Goal: Use online tool/utility: Use online tool/utility

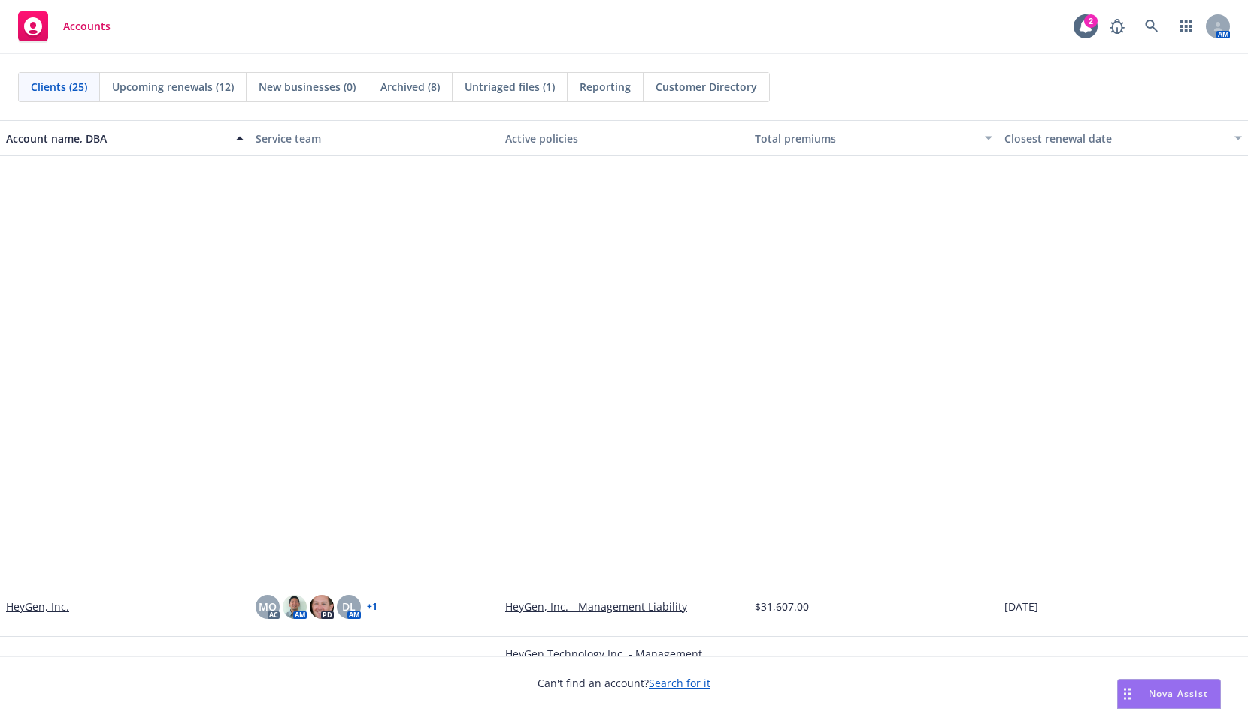
scroll to position [526, 0]
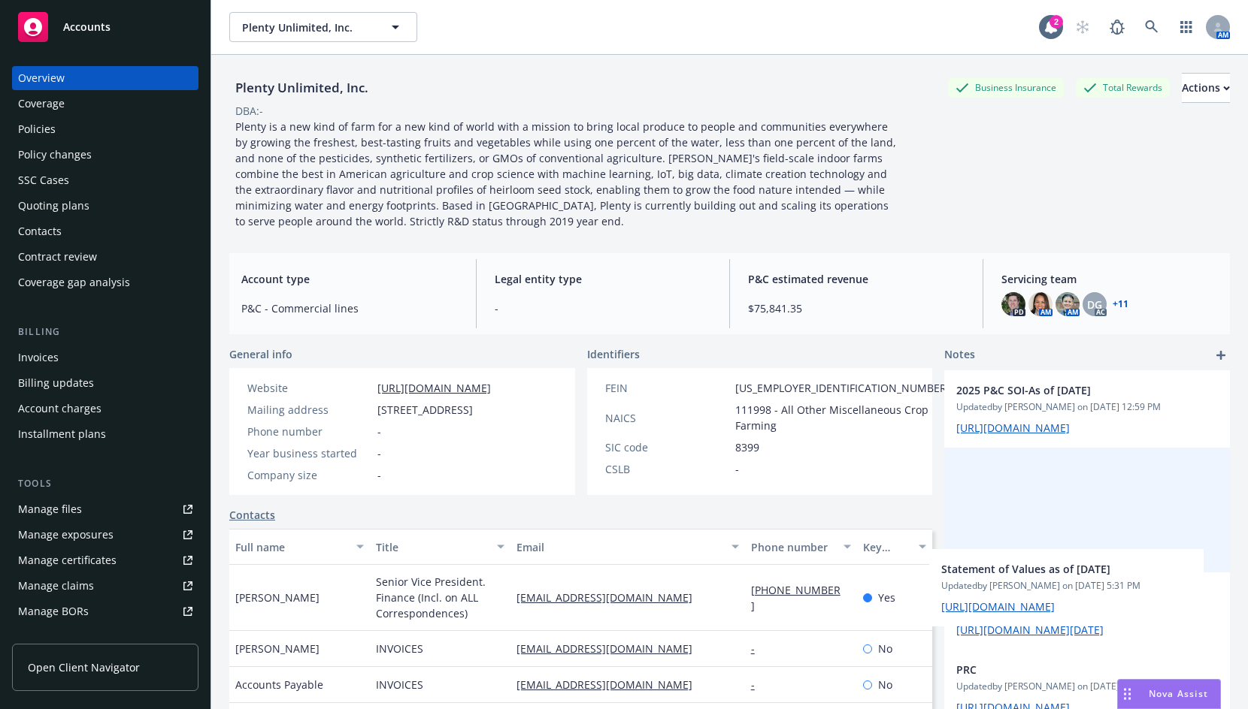
drag, startPoint x: 1063, startPoint y: 558, endPoint x: 1124, endPoint y: 628, distance: 92.1
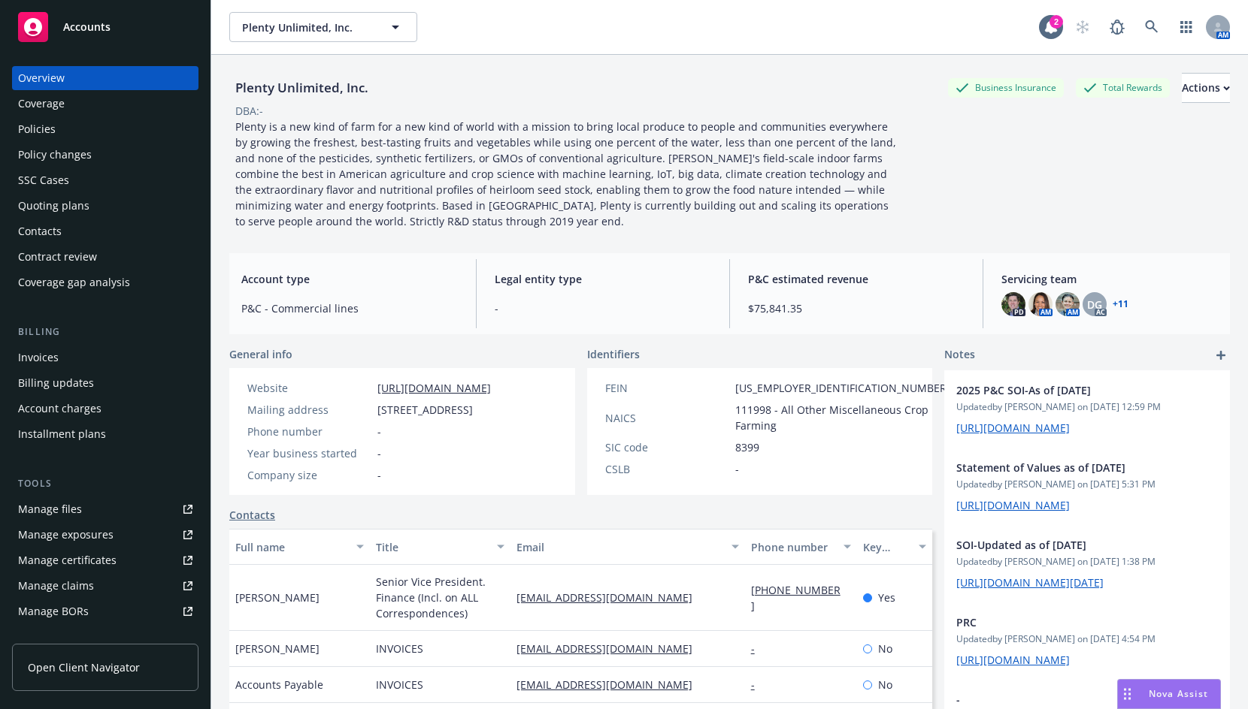
click at [1172, 694] on span "Nova Assist" at bounding box center [1177, 694] width 59 height 13
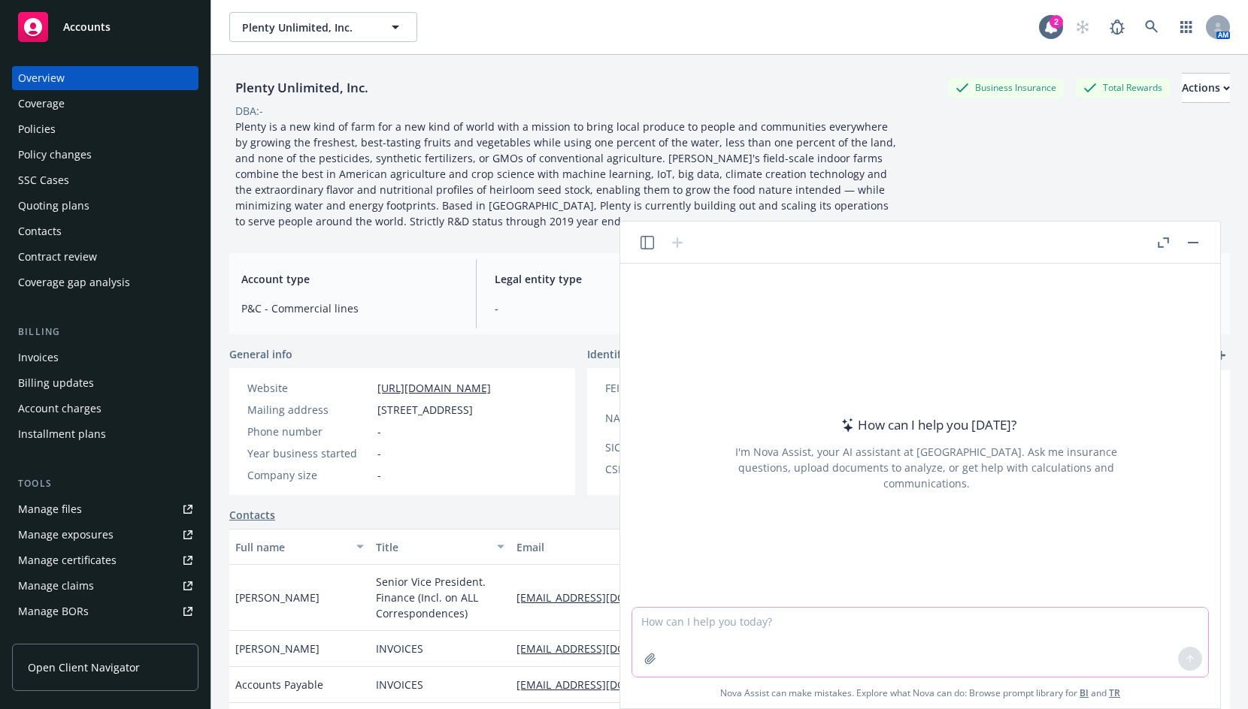
click at [787, 623] on textarea at bounding box center [920, 642] width 576 height 69
click at [643, 619] on textarea "Summarize this coverage endorsement" at bounding box center [920, 642] width 576 height 69
click at [978, 619] on textarea "provide a high-level summary of this coverage endorsement" at bounding box center [920, 642] width 576 height 69
type textarea "provide a high-level summary of this coverage endorsement"
click at [651, 664] on icon "button" at bounding box center [650, 659] width 12 height 12
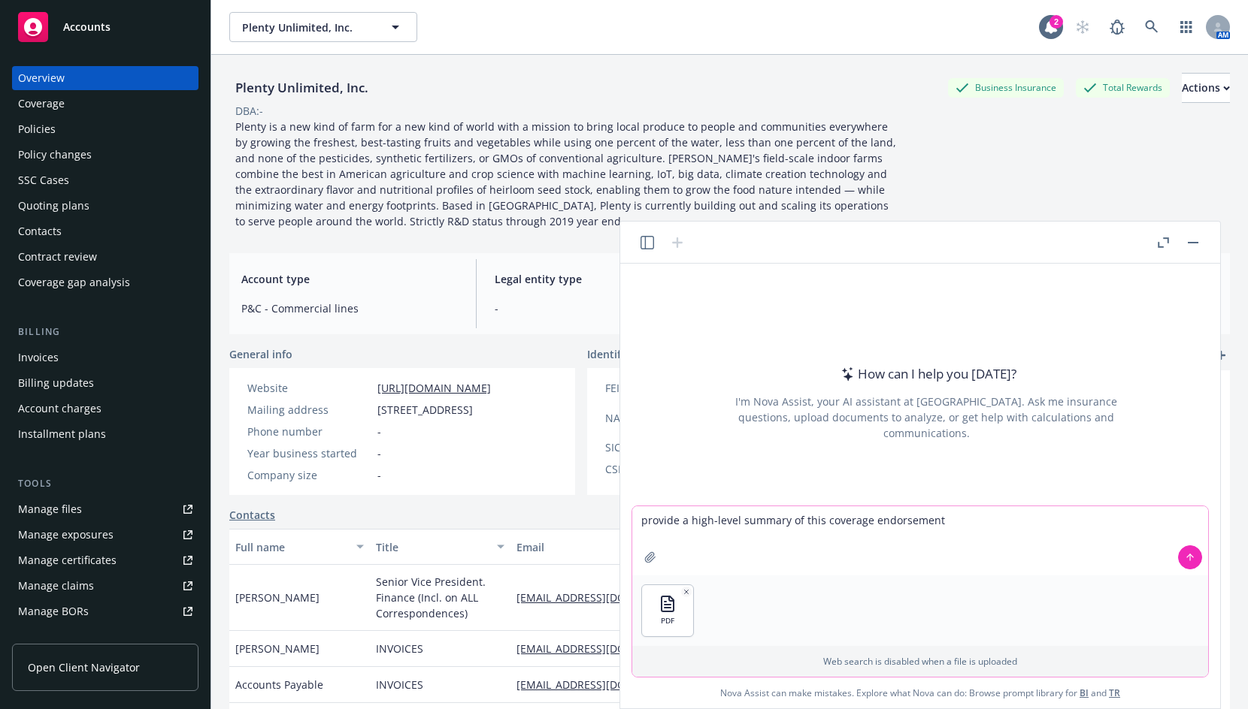
click at [1191, 562] on icon at bounding box center [1189, 557] width 11 height 11
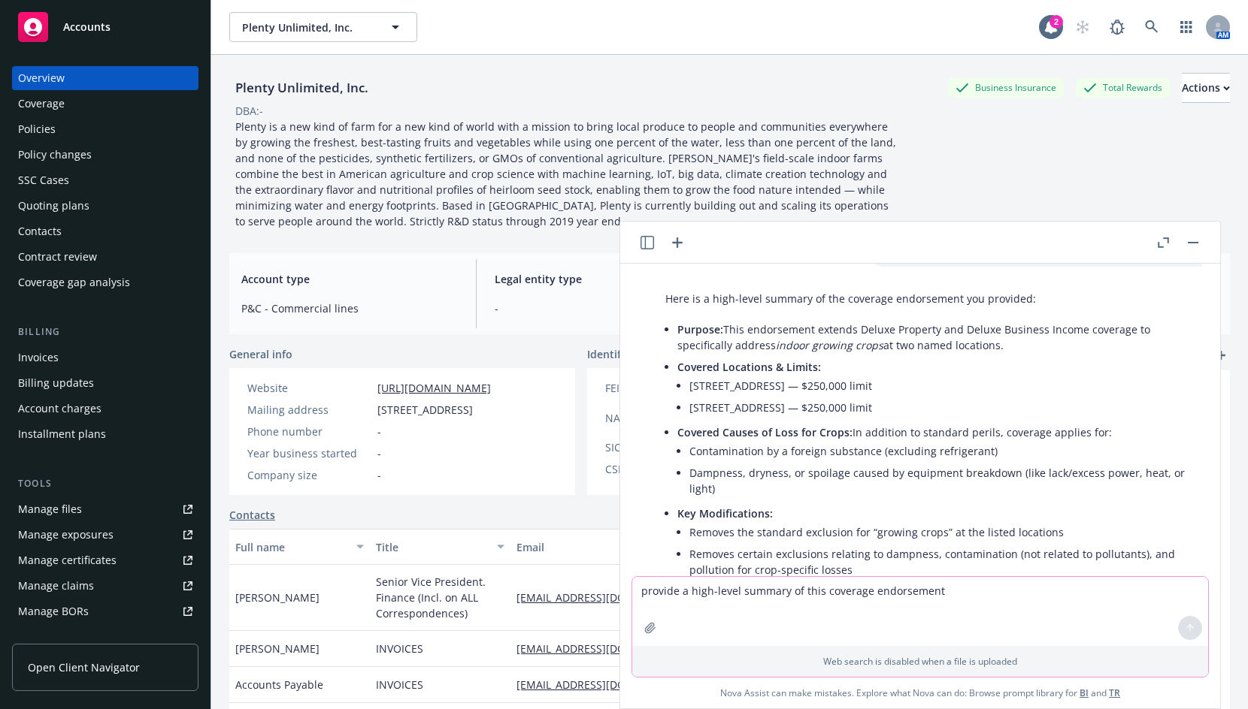
scroll to position [63, 0]
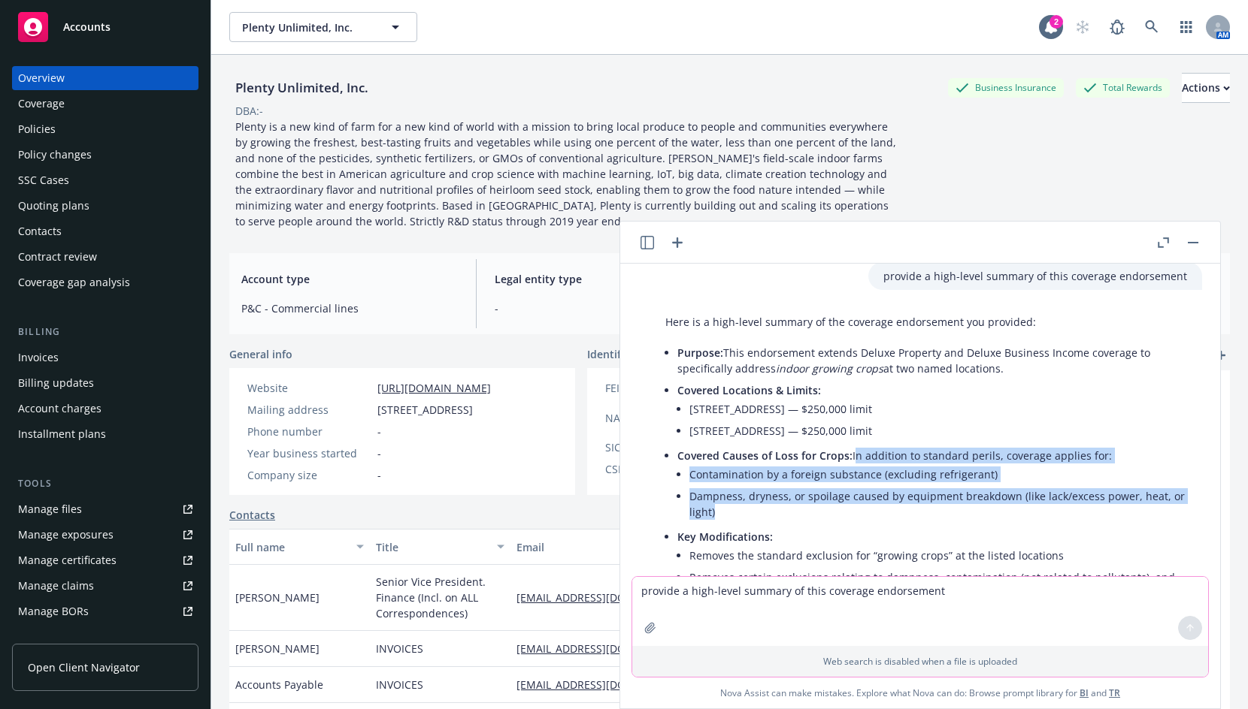
drag, startPoint x: 851, startPoint y: 457, endPoint x: 864, endPoint y: 510, distance: 54.3
click at [864, 510] on li "Covered Causes of Loss for Crops: In addition to standard perils, coverage appl…" at bounding box center [932, 485] width 510 height 81
copy li "In addition to standard perils, coverage applies for: Contamination by a foreig…"
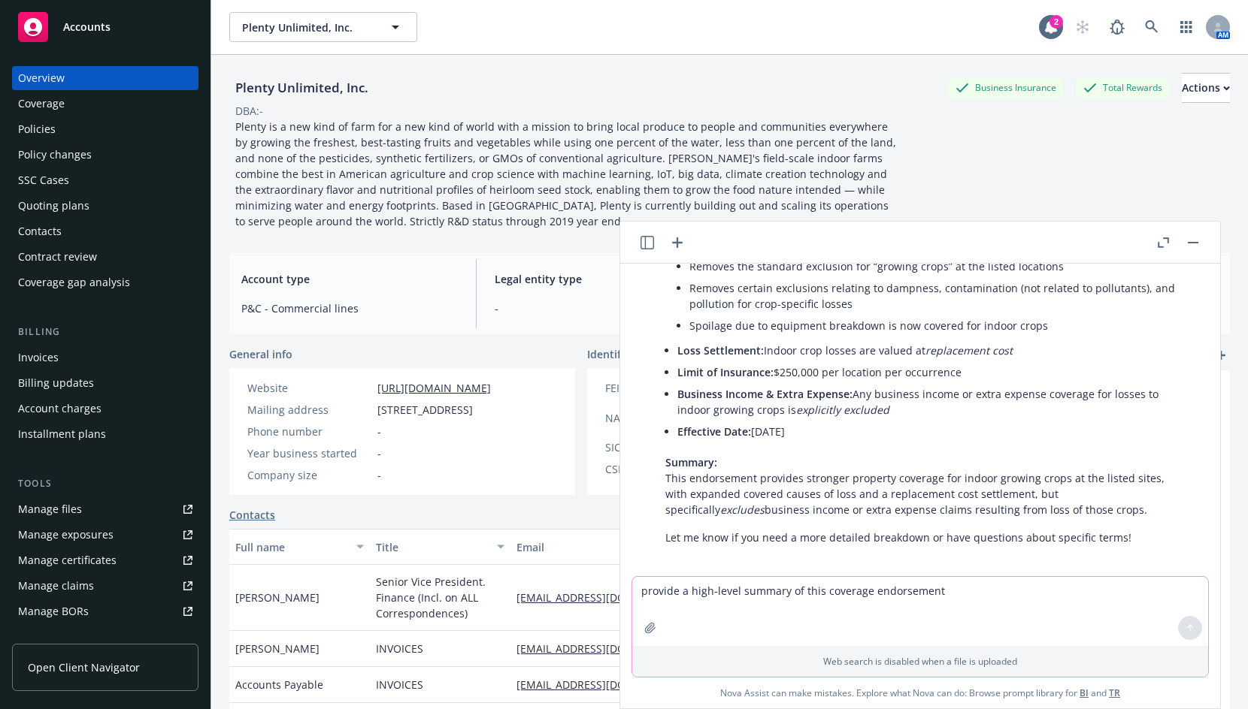
scroll to position [364, 0]
